Goal: Transaction & Acquisition: Download file/media

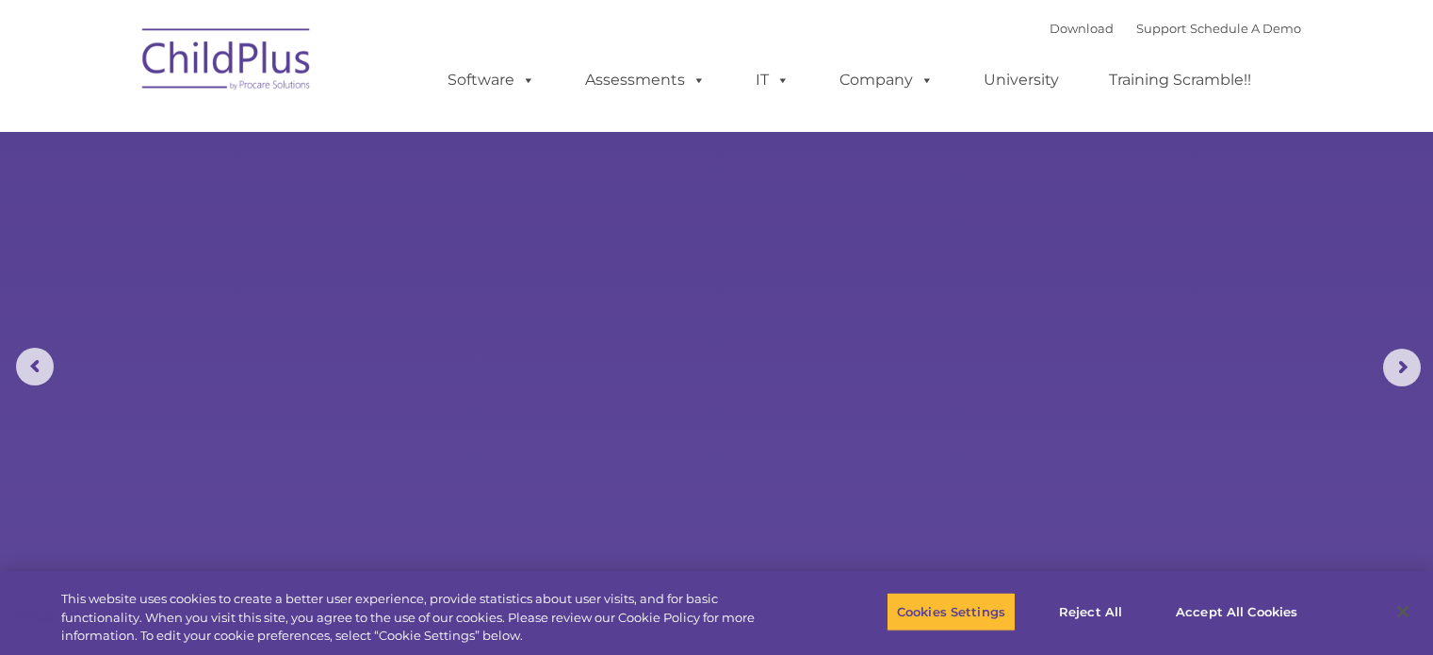
scroll to position [470, 0]
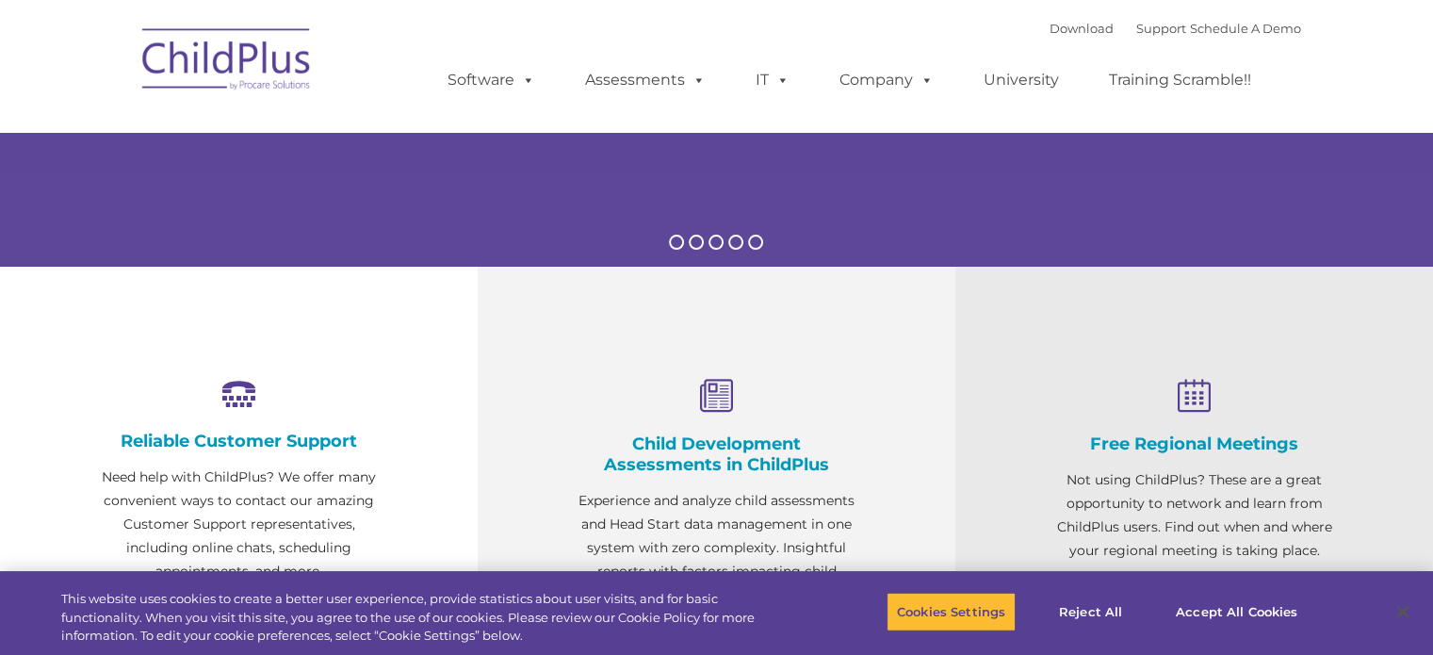
select select "MEDIUM"
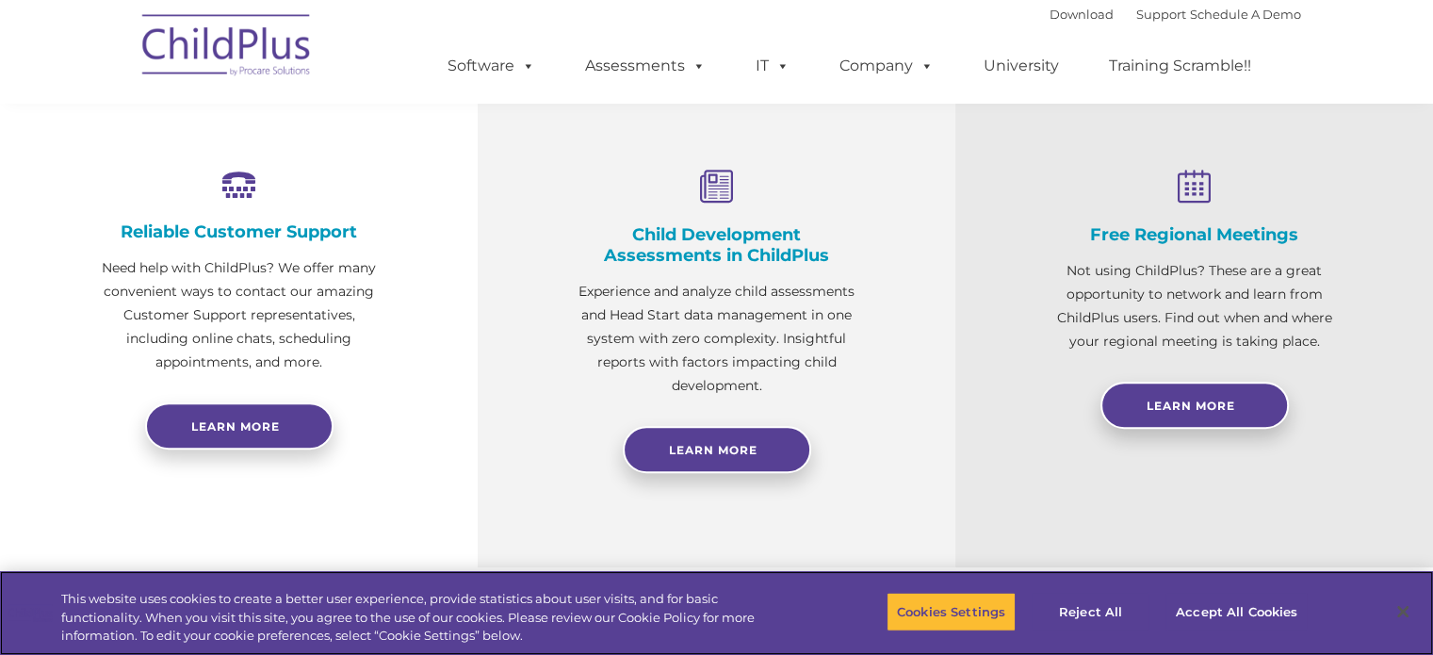
scroll to position [0, 0]
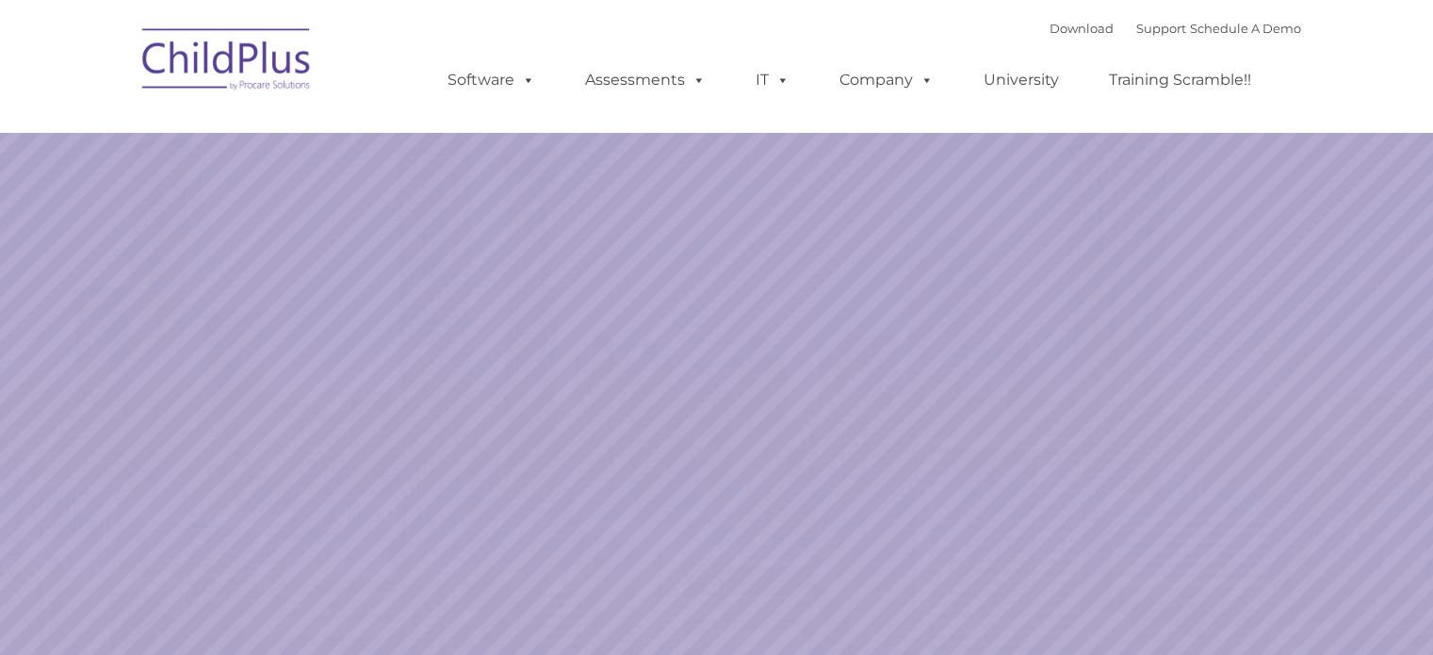
select select "MEDIUM"
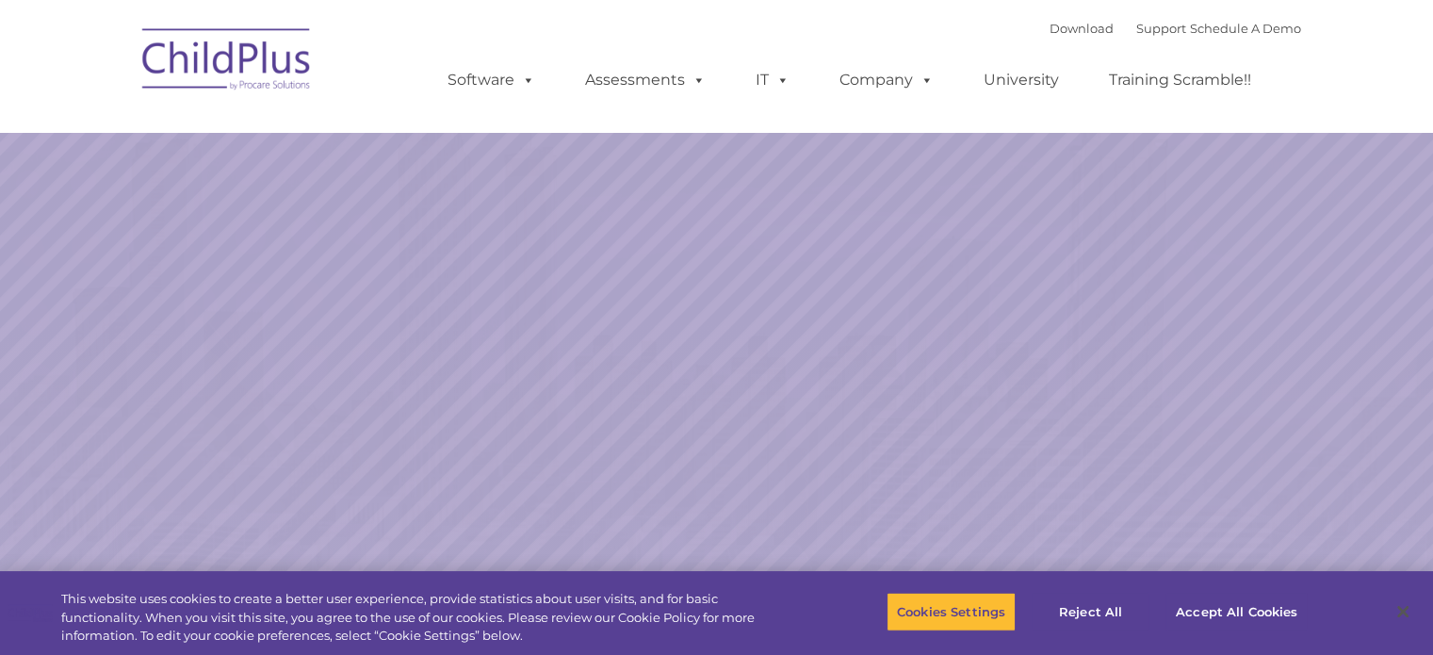
select select "MEDIUM"
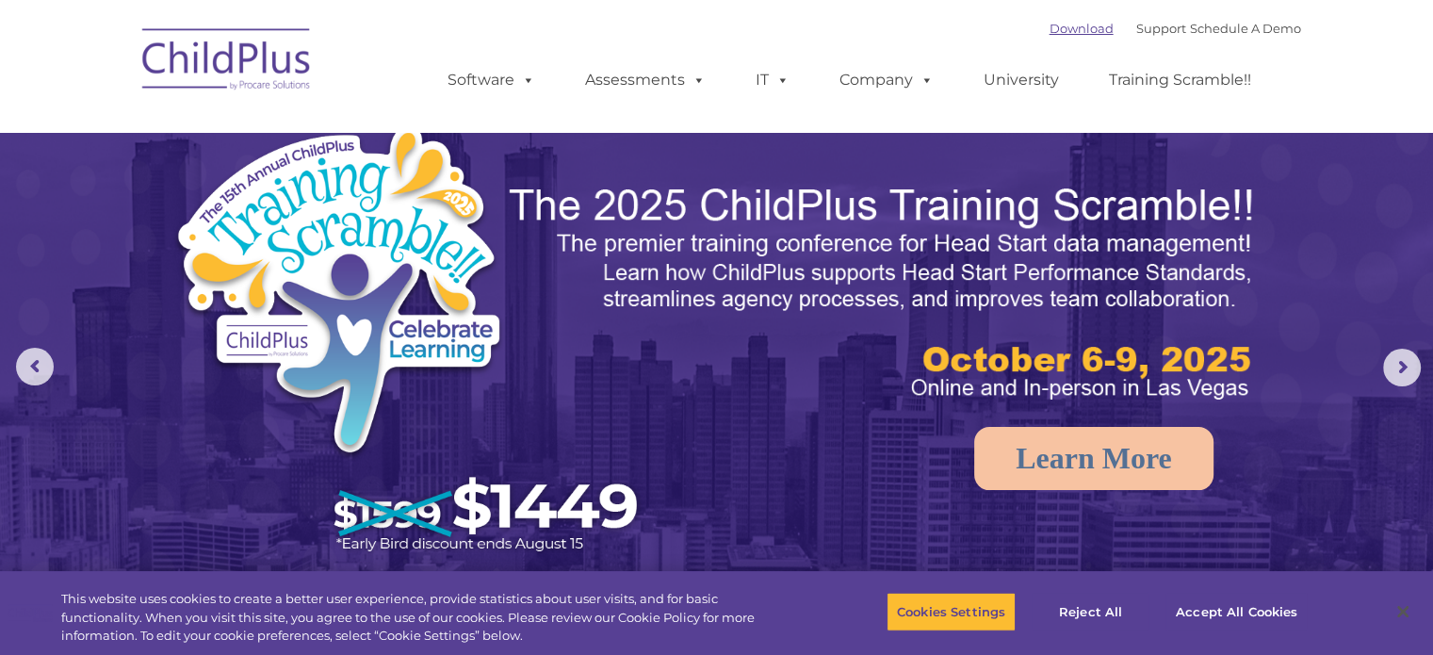
click at [1050, 30] on link "Download" at bounding box center [1082, 28] width 64 height 15
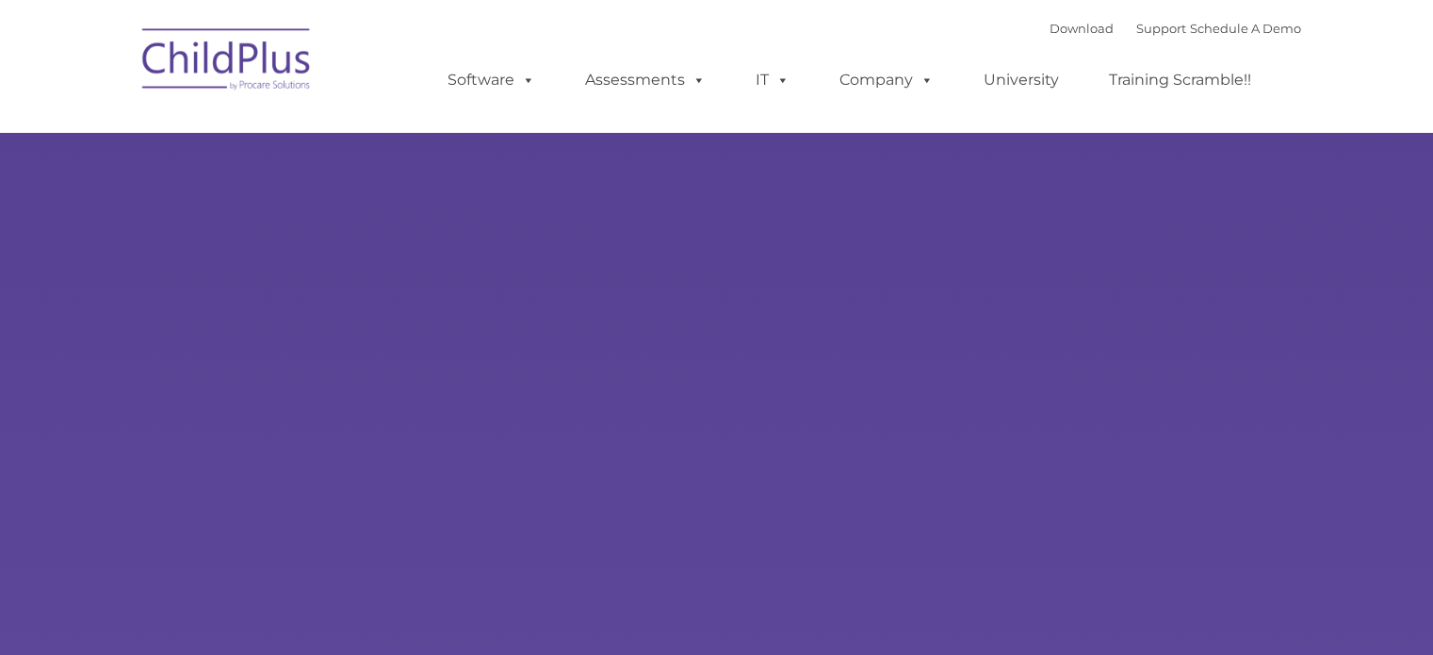
select select "MEDIUM"
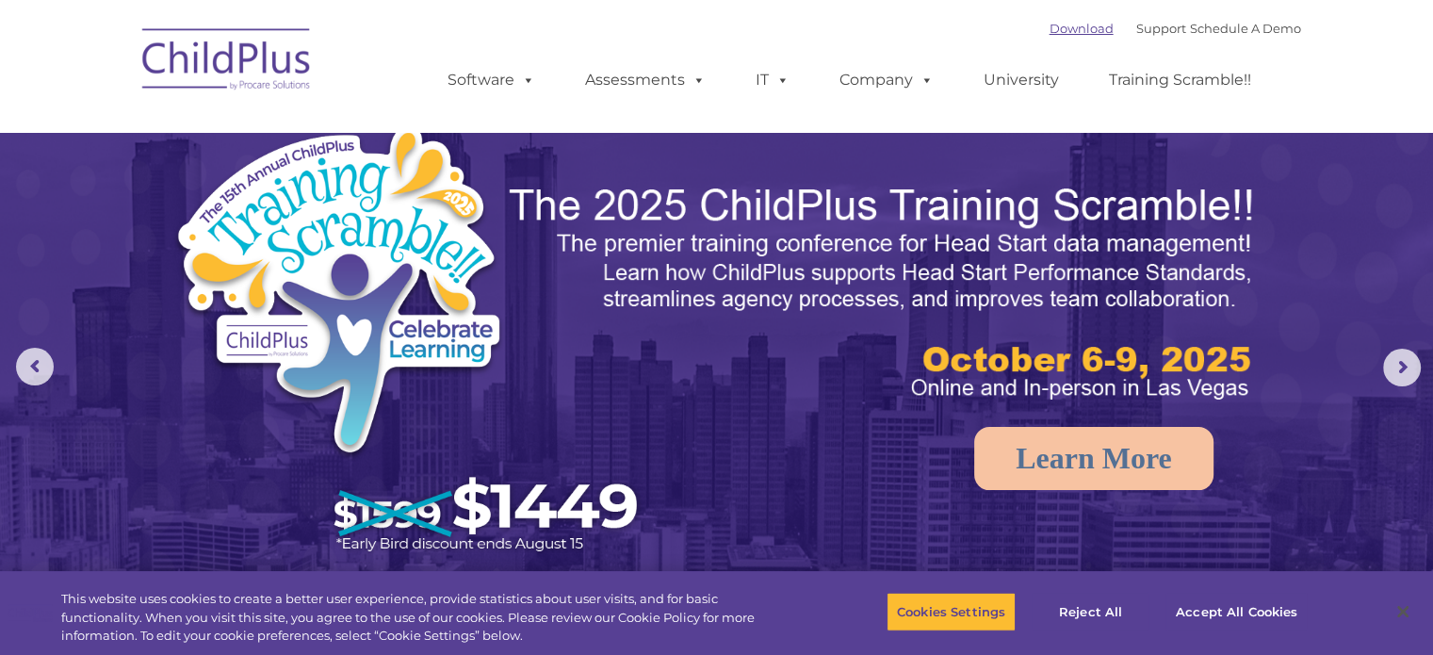
click at [1050, 27] on link "Download" at bounding box center [1082, 28] width 64 height 15
